Goal: Task Accomplishment & Management: Manage account settings

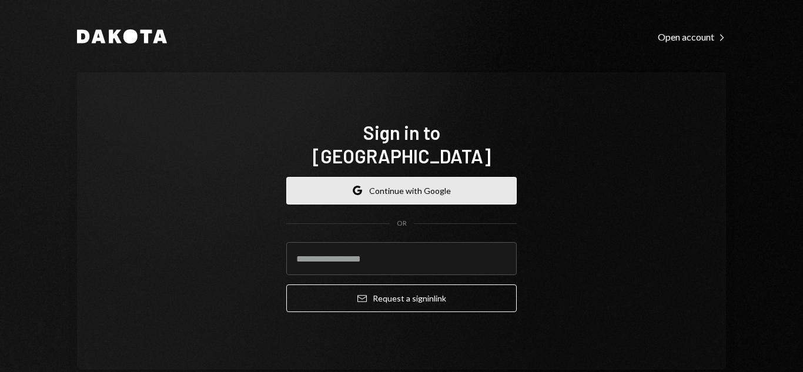
click at [364, 188] on button "Google Continue with Google" at bounding box center [401, 191] width 230 height 28
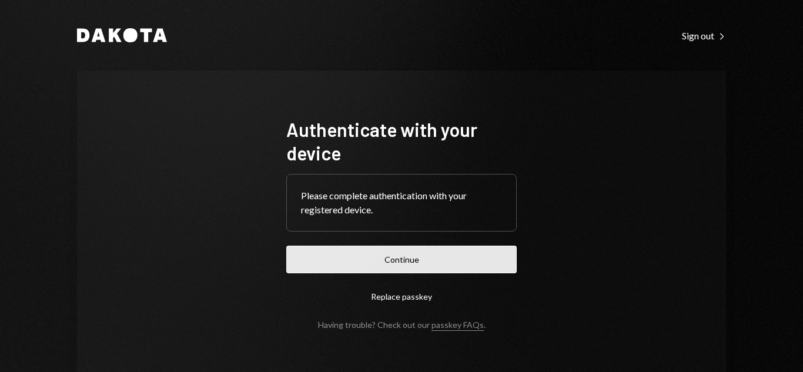
click at [421, 266] on button "Continue" at bounding box center [401, 260] width 230 height 28
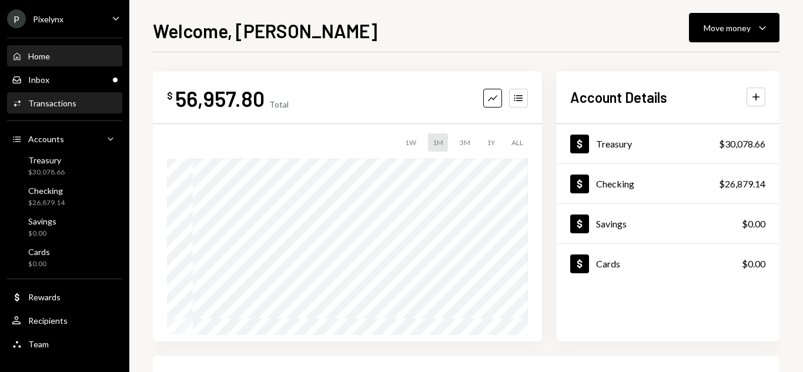
click at [103, 112] on div "Activities Transactions" at bounding box center [65, 103] width 106 height 20
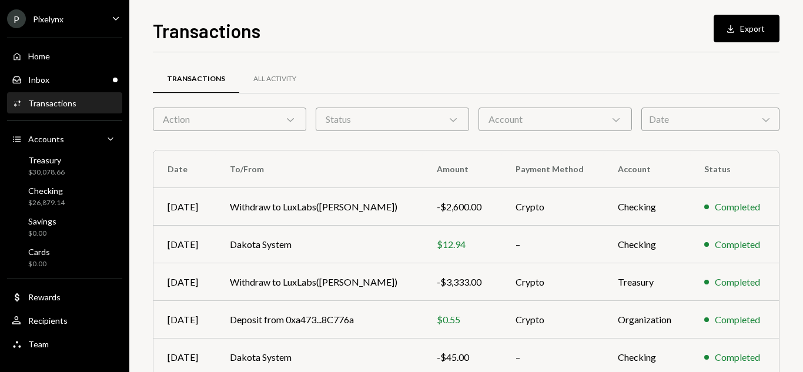
click at [737, 115] on div "Date Chevron Down" at bounding box center [710, 120] width 138 height 24
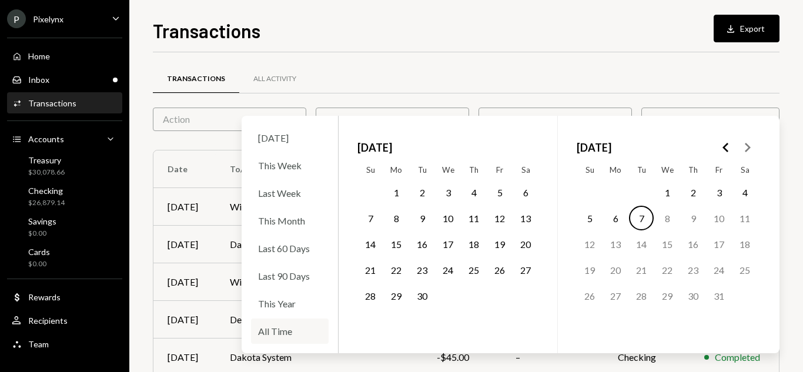
click at [278, 330] on div "All Time" at bounding box center [290, 330] width 78 height 25
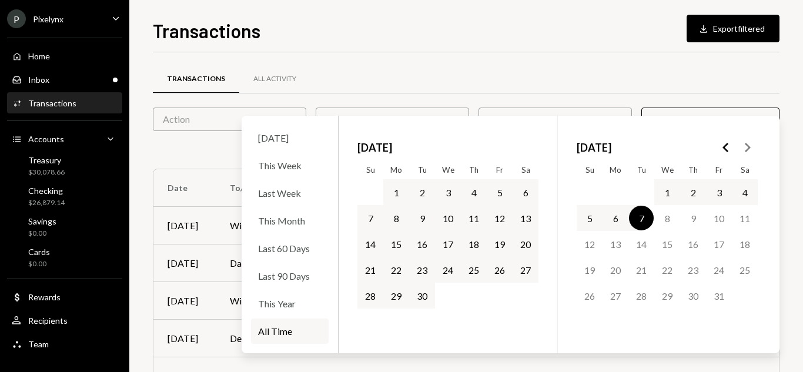
click at [419, 303] on button "30" at bounding box center [421, 295] width 25 height 25
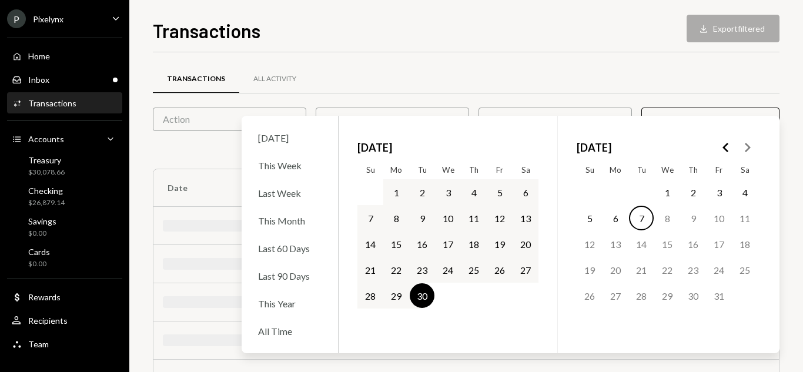
drag, startPoint x: 545, startPoint y: 65, endPoint x: 539, endPoint y: 68, distance: 7.1
click at [546, 66] on div "Transactions All Activity" at bounding box center [466, 79] width 626 height 30
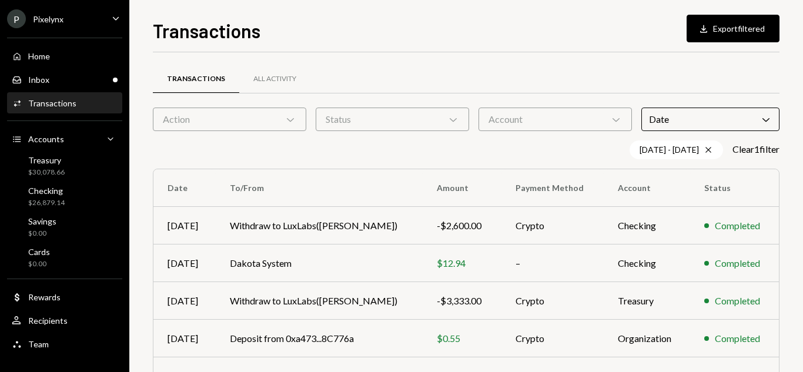
click at [540, 115] on div "Account Chevron Down" at bounding box center [554, 120] width 153 height 24
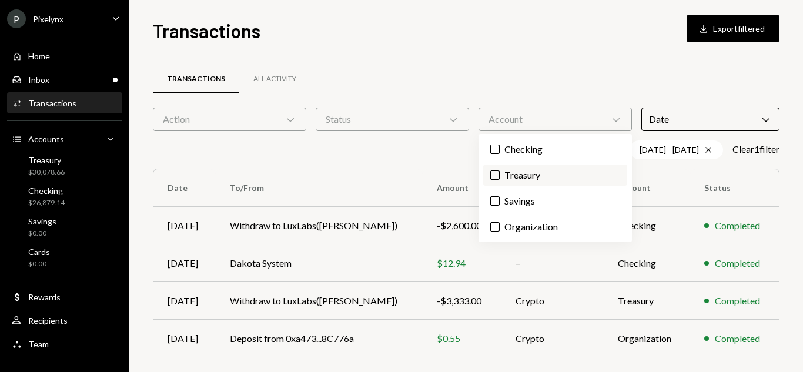
click at [511, 177] on label "Treasury" at bounding box center [555, 175] width 144 height 21
click at [499, 177] on button "Treasury" at bounding box center [494, 174] width 9 height 9
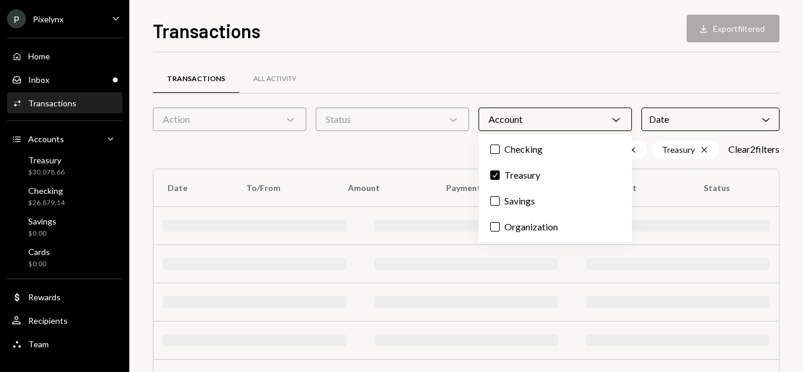
click at [450, 88] on div "Transactions All Activity" at bounding box center [466, 79] width 626 height 30
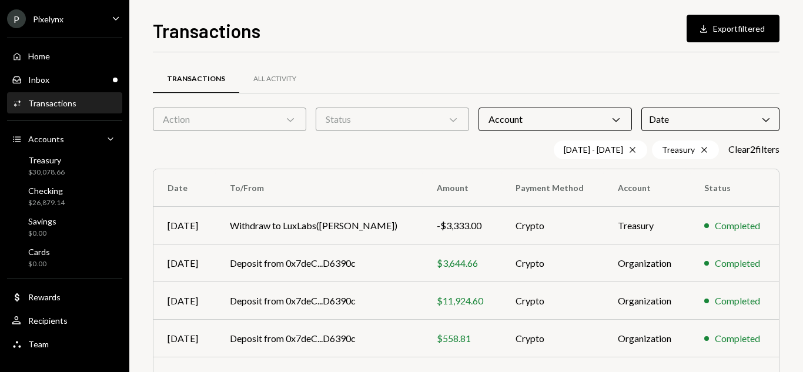
click at [415, 119] on div "Status Chevron Down" at bounding box center [391, 120] width 153 height 24
drag, startPoint x: 407, startPoint y: 143, endPoint x: 390, endPoint y: 146, distance: 16.6
click at [406, 143] on label "Completed" at bounding box center [392, 149] width 144 height 21
click at [337, 145] on button "Completed" at bounding box center [331, 149] width 9 height 9
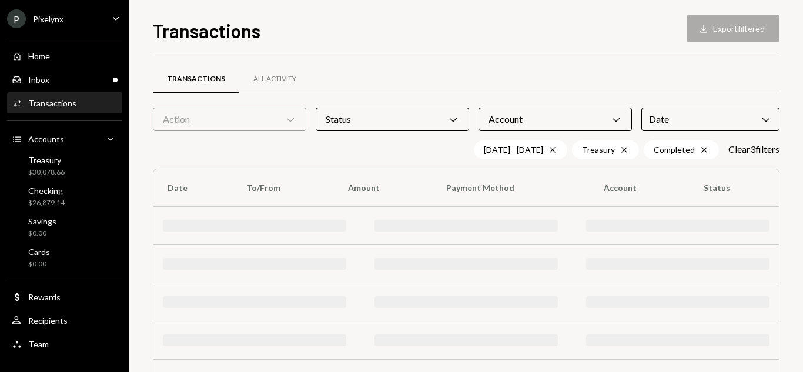
click at [286, 112] on div "Action Chevron Down" at bounding box center [229, 120] width 153 height 24
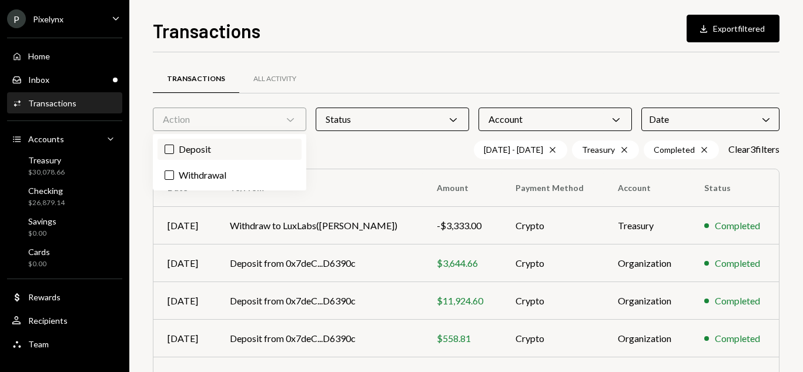
click at [251, 144] on label "Deposit" at bounding box center [229, 149] width 144 height 21
click at [174, 145] on button "Deposit" at bounding box center [169, 149] width 9 height 9
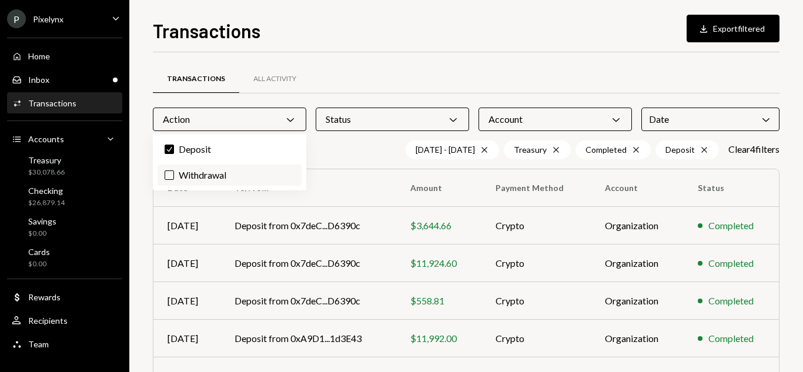
click at [240, 174] on label "Withdrawal" at bounding box center [229, 175] width 144 height 21
click at [174, 174] on button "Withdrawal" at bounding box center [169, 174] width 9 height 9
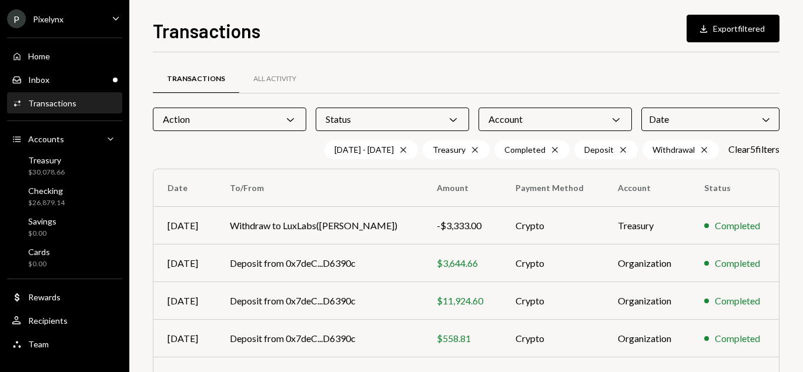
click at [512, 59] on div "Transactions All Activity Action Chevron Down Status Chevron Down Account Chevr…" at bounding box center [466, 273] width 626 height 442
click at [726, 29] on button "Download Export filtered" at bounding box center [732, 29] width 93 height 28
